Goal: Task Accomplishment & Management: Complete application form

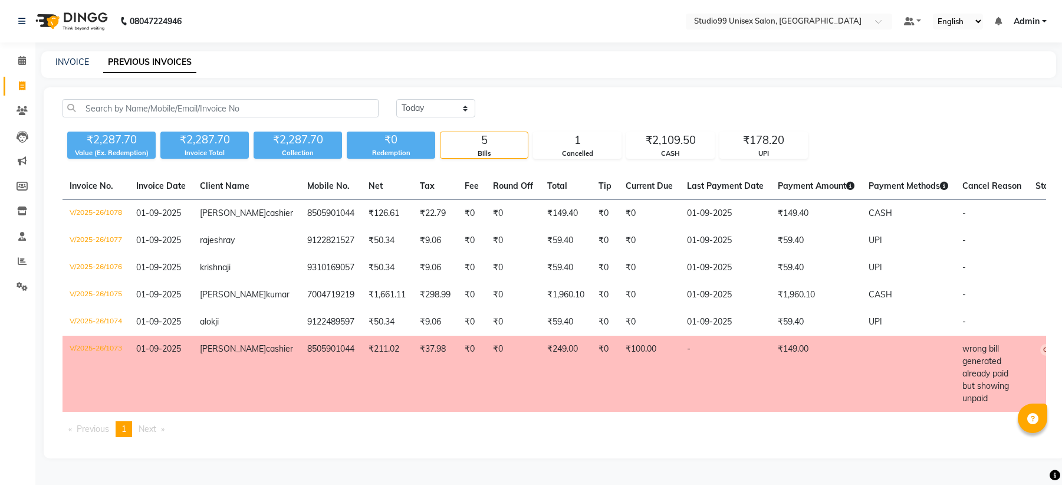
click at [71, 51] on div "INVOICE PREVIOUS INVOICES" at bounding box center [548, 64] width 1015 height 27
click at [73, 57] on link "INVOICE" at bounding box center [72, 62] width 34 height 11
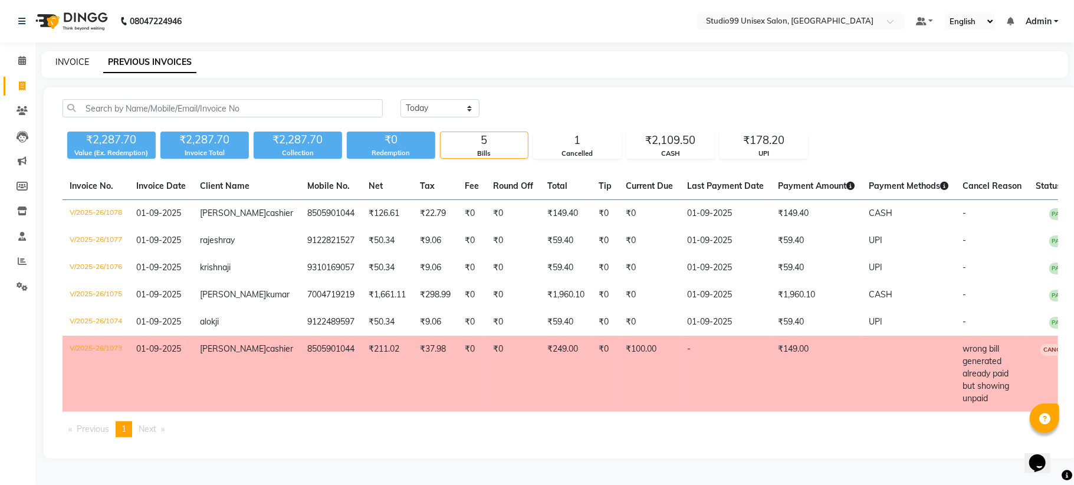
select select "service"
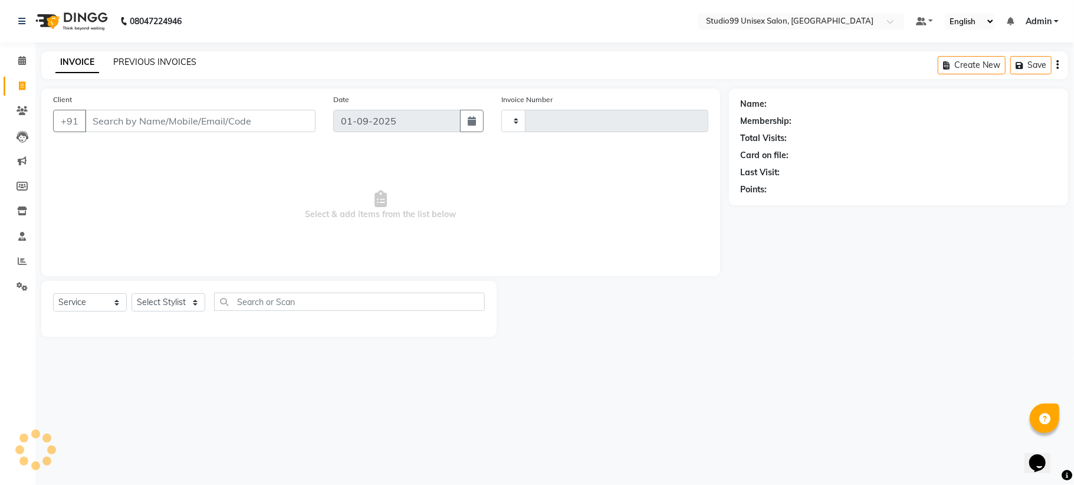
type input "1079"
select select "6061"
click at [159, 123] on input "Client" at bounding box center [200, 121] width 231 height 22
type input "8210796861"
click at [300, 130] on button "Add Client" at bounding box center [285, 121] width 61 height 22
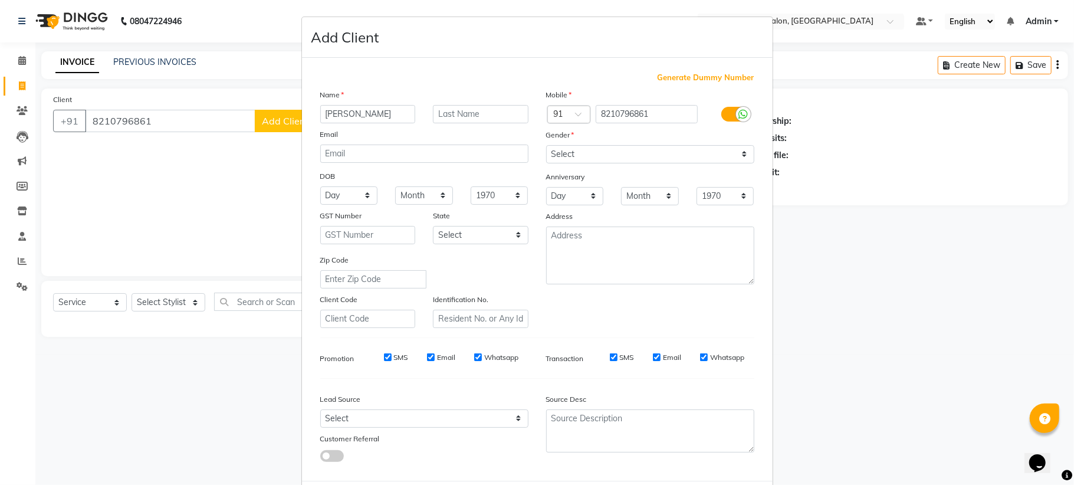
type input "[PERSON_NAME]"
click at [626, 149] on select "Select [DEMOGRAPHIC_DATA] [DEMOGRAPHIC_DATA] Other Prefer Not To Say" at bounding box center [650, 154] width 208 height 18
select select "[DEMOGRAPHIC_DATA]"
click at [546, 145] on select "Select [DEMOGRAPHIC_DATA] [DEMOGRAPHIC_DATA] Other Prefer Not To Say" at bounding box center [650, 154] width 208 height 18
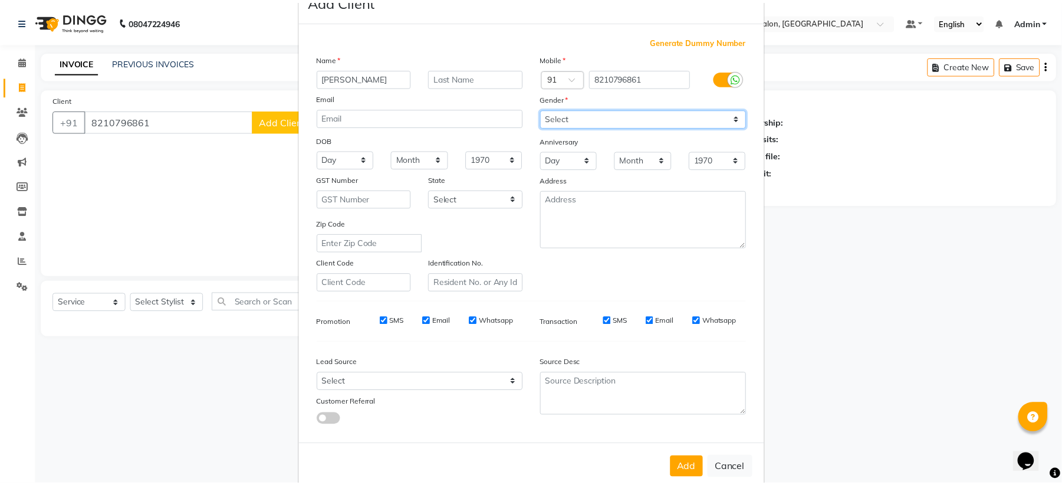
scroll to position [57, 0]
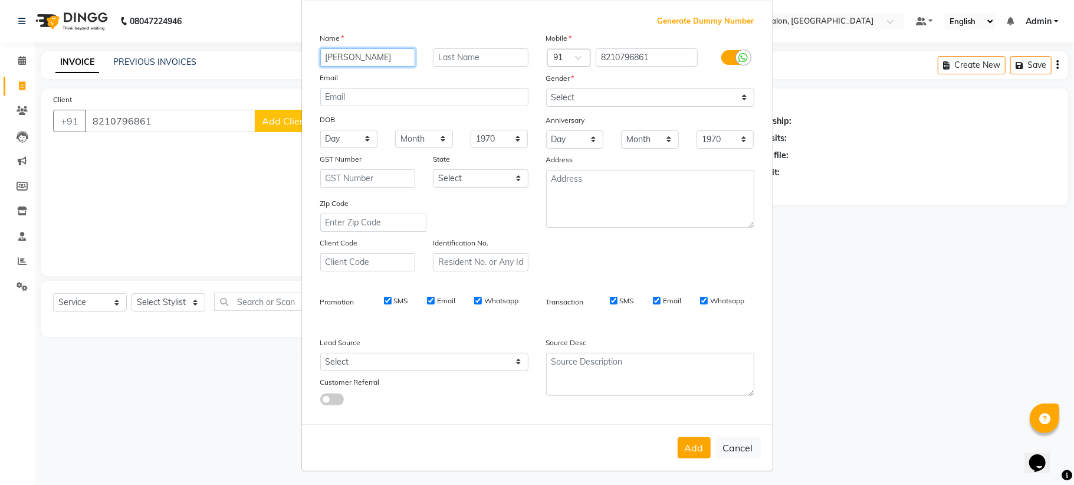
click at [371, 60] on input "[PERSON_NAME]" at bounding box center [368, 57] width 96 height 18
click at [446, 60] on input "text" at bounding box center [481, 57] width 96 height 18
type input "cashier"
click at [678, 442] on button "Add" at bounding box center [694, 447] width 33 height 21
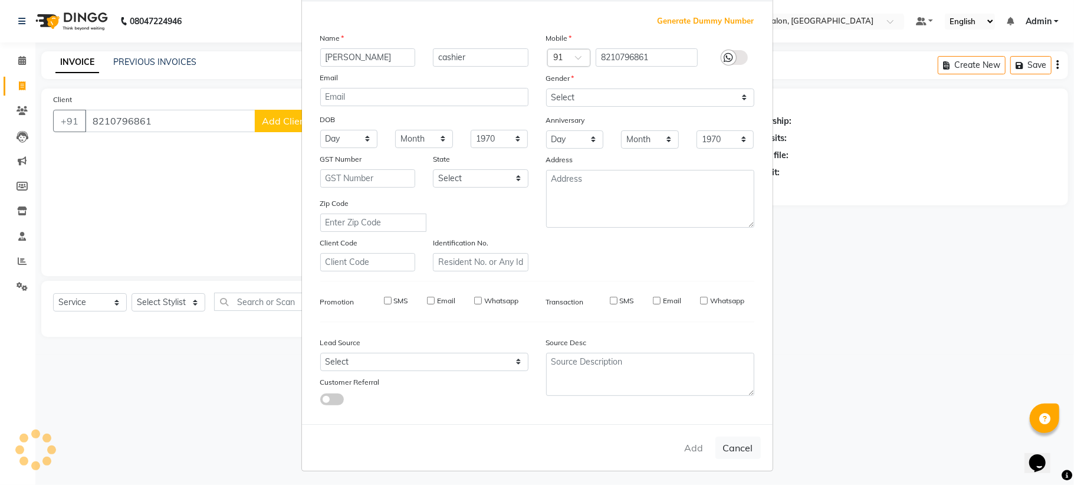
select select
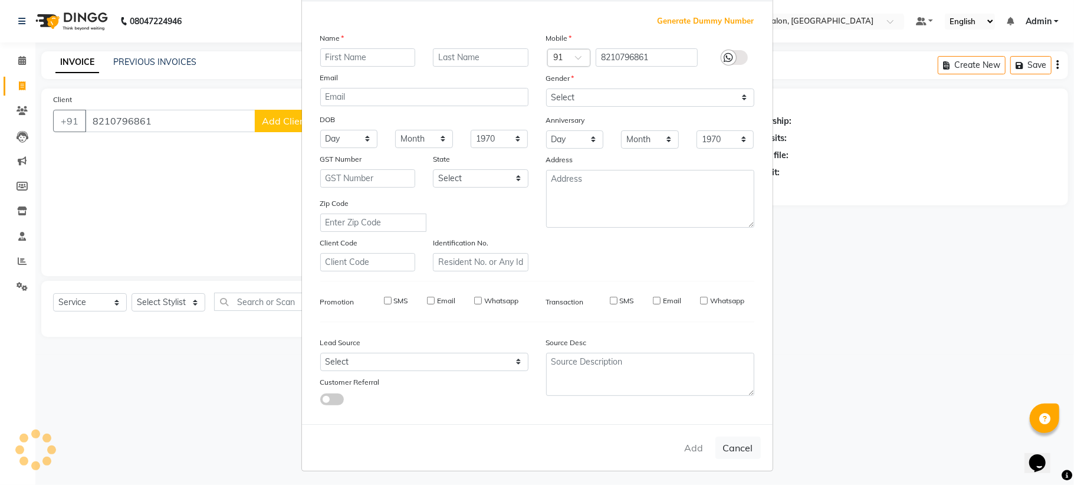
select select
checkbox input "false"
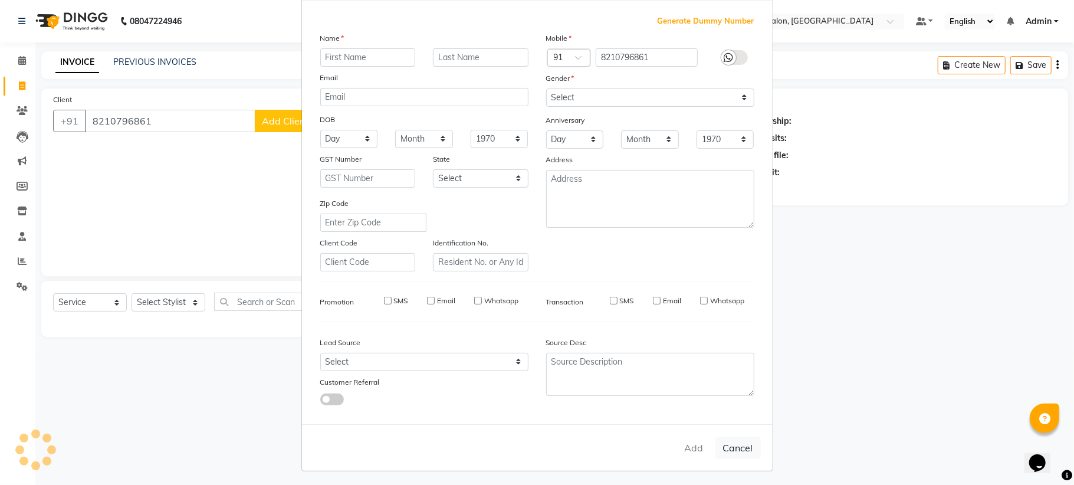
checkbox input "false"
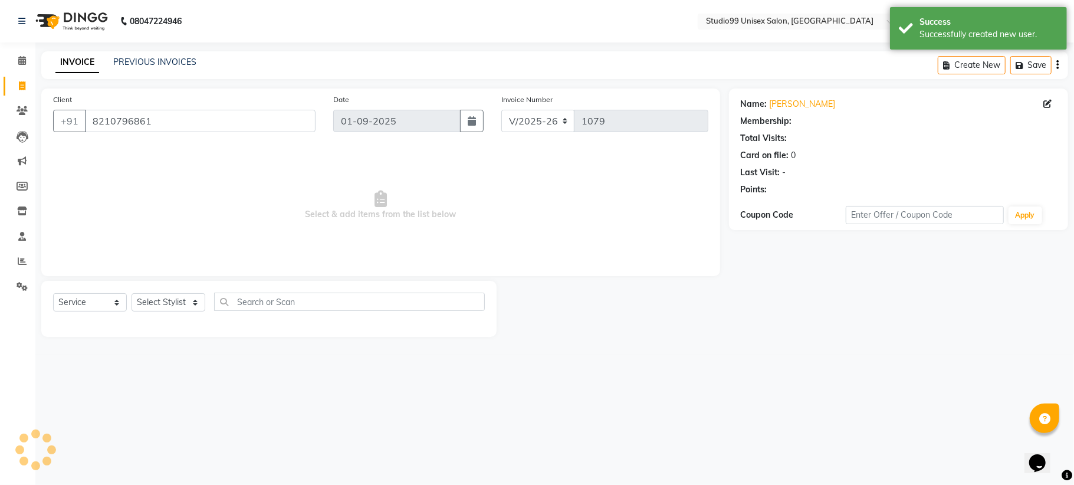
select select "1: Object"
click at [157, 304] on select "Select Stylist Admin [PERSON_NAME] [PERSON_NAME] [PERSON_NAME] [PERSON_NAME] [P…" at bounding box center [168, 302] width 74 height 18
select select "45042"
click at [131, 293] on select "Select Stylist Admin [PERSON_NAME] [PERSON_NAME] [PERSON_NAME] [PERSON_NAME] [P…" at bounding box center [168, 302] width 74 height 18
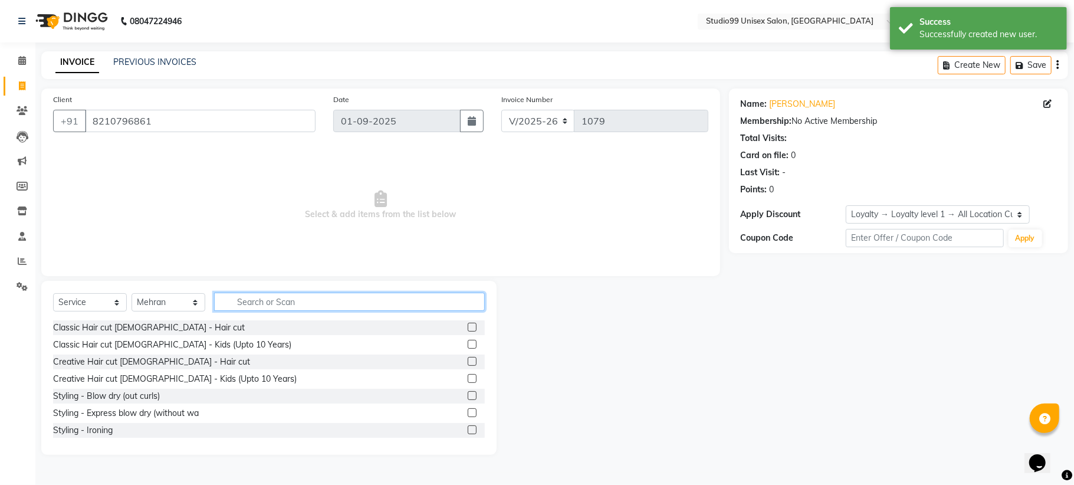
drag, startPoint x: 317, startPoint y: 305, endPoint x: 292, endPoint y: 287, distance: 31.1
click at [317, 305] on input "text" at bounding box center [349, 301] width 271 height 18
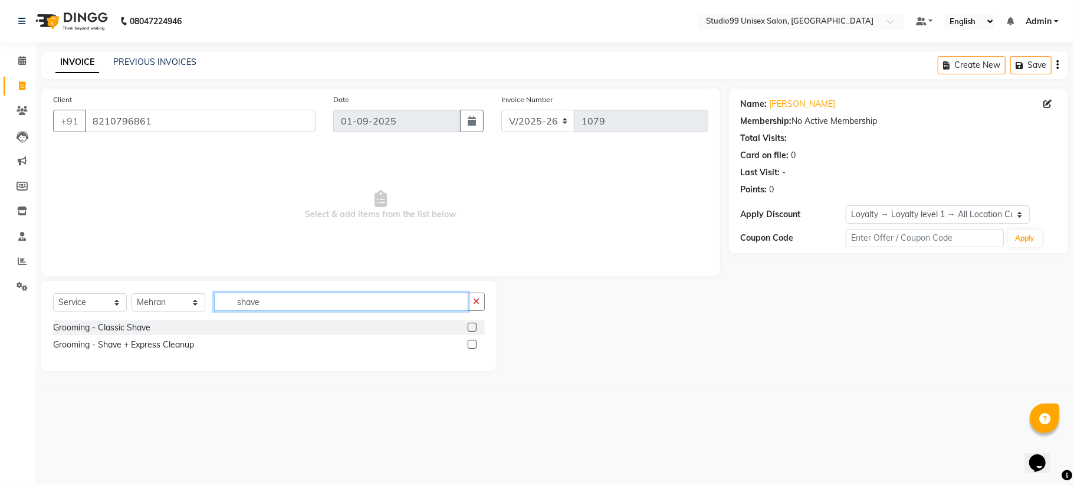
type input "shave"
click at [472, 324] on label at bounding box center [472, 327] width 9 height 9
click at [472, 324] on input "checkbox" at bounding box center [472, 328] width 8 height 8
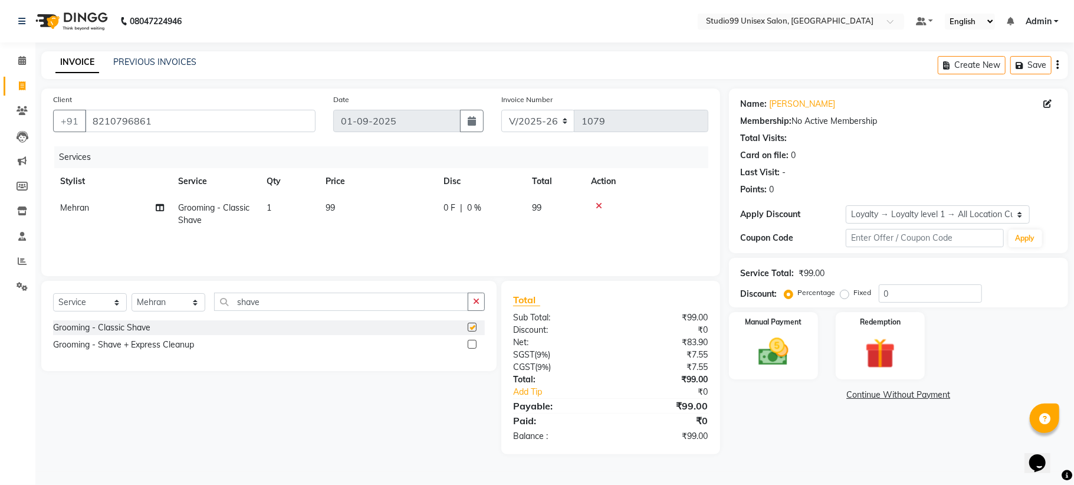
checkbox input "false"
drag, startPoint x: 907, startPoint y: 292, endPoint x: 854, endPoint y: 269, distance: 57.5
click at [907, 292] on input "0" at bounding box center [930, 293] width 103 height 18
type input "40"
click at [769, 334] on img at bounding box center [773, 352] width 51 height 37
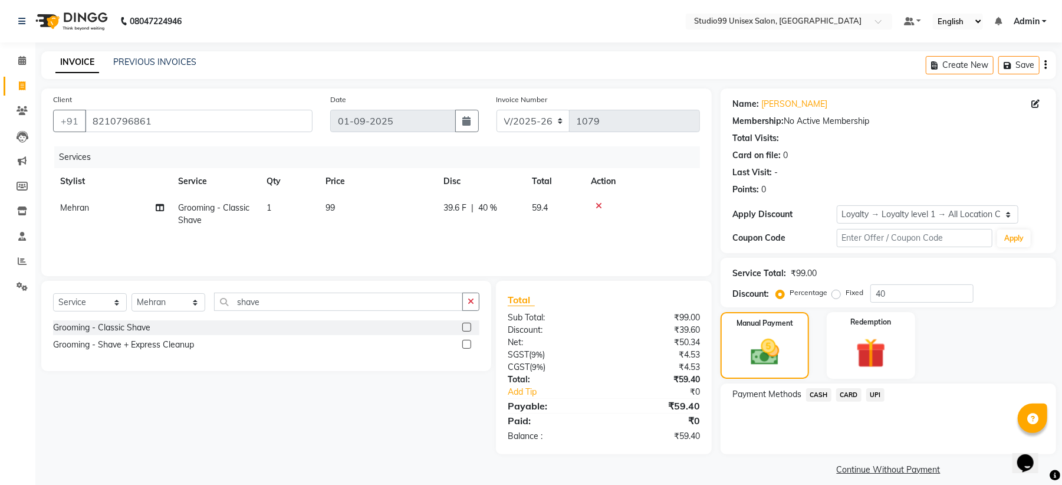
click at [821, 392] on span "CASH" at bounding box center [818, 395] width 25 height 14
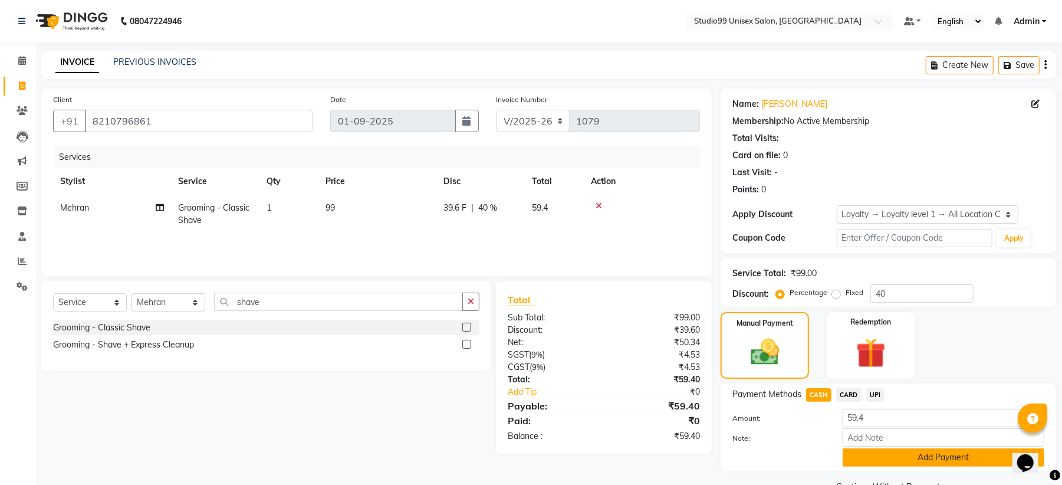
click at [930, 465] on button "Add Payment" at bounding box center [944, 457] width 202 height 18
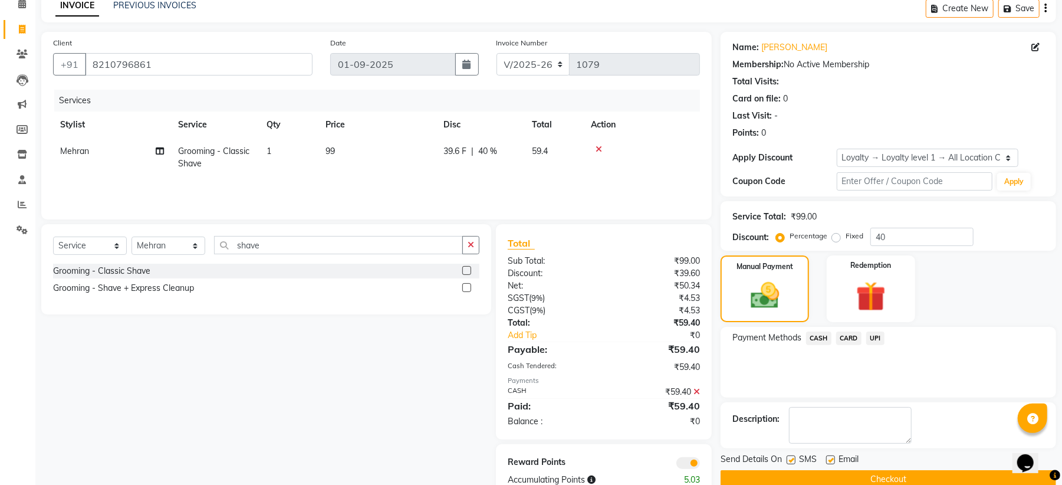
scroll to position [86, 0]
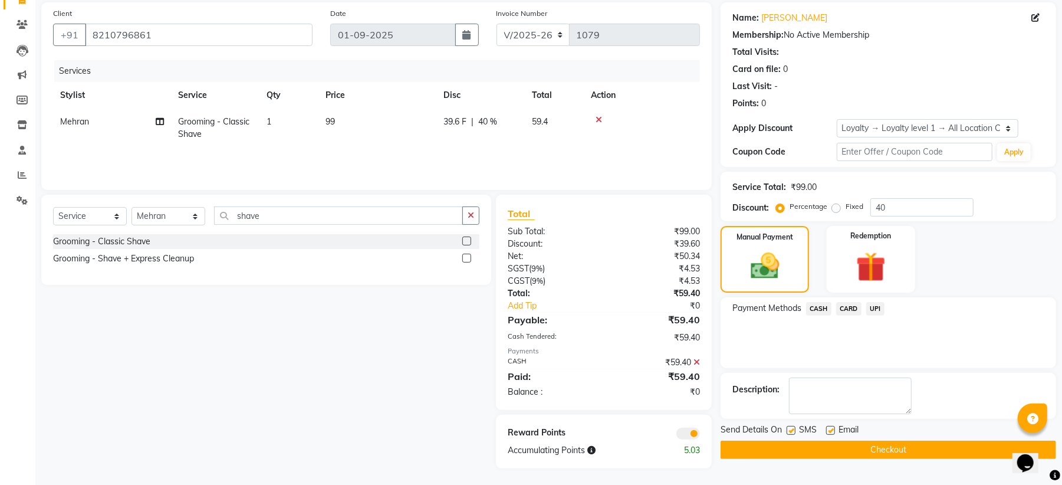
click at [866, 451] on button "Checkout" at bounding box center [889, 449] width 336 height 18
